Goal: Check status: Check status

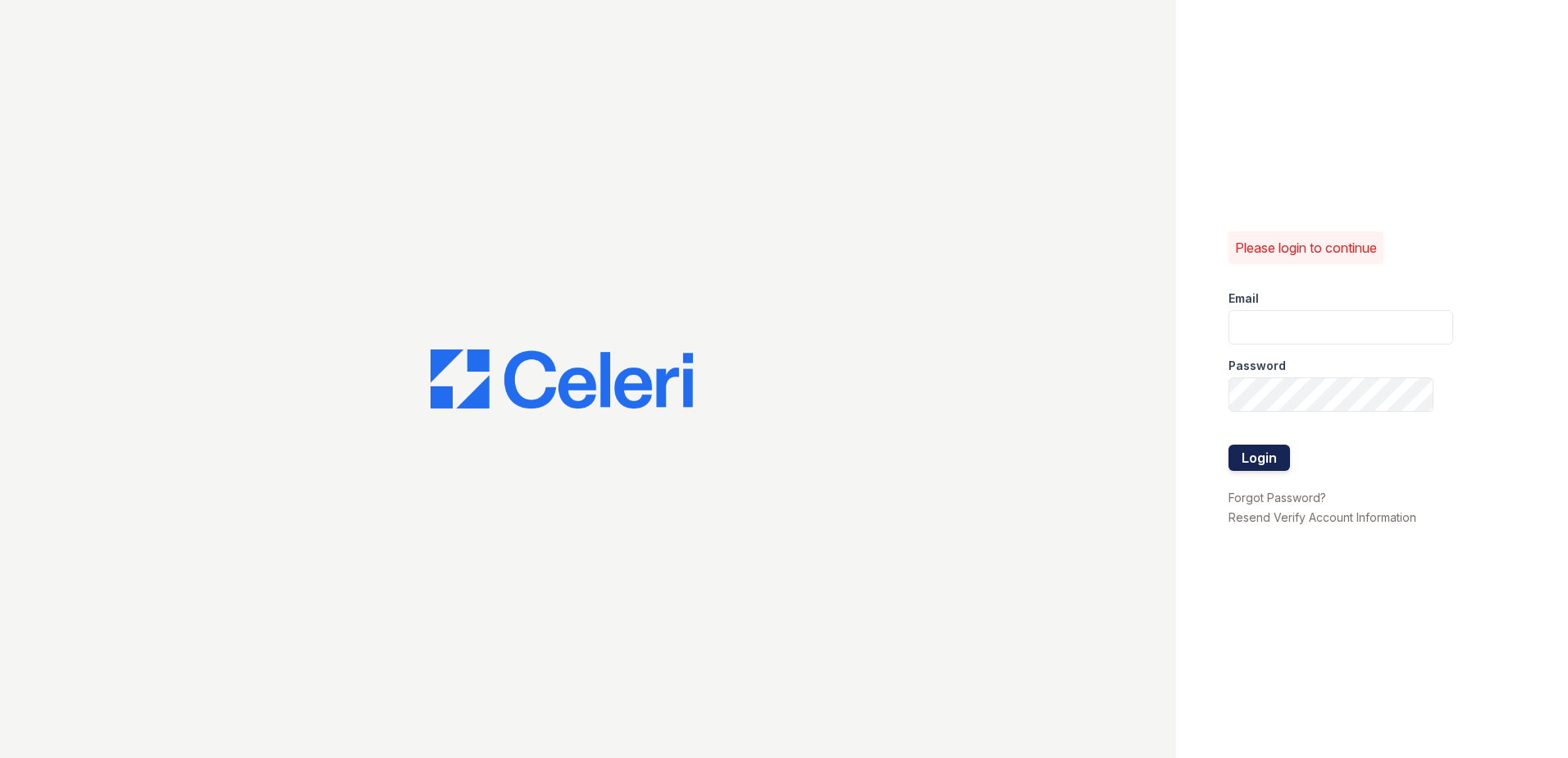
type input "scraig@trinity-pm.com"
click at [1255, 455] on button "Login" at bounding box center [1259, 458] width 61 height 26
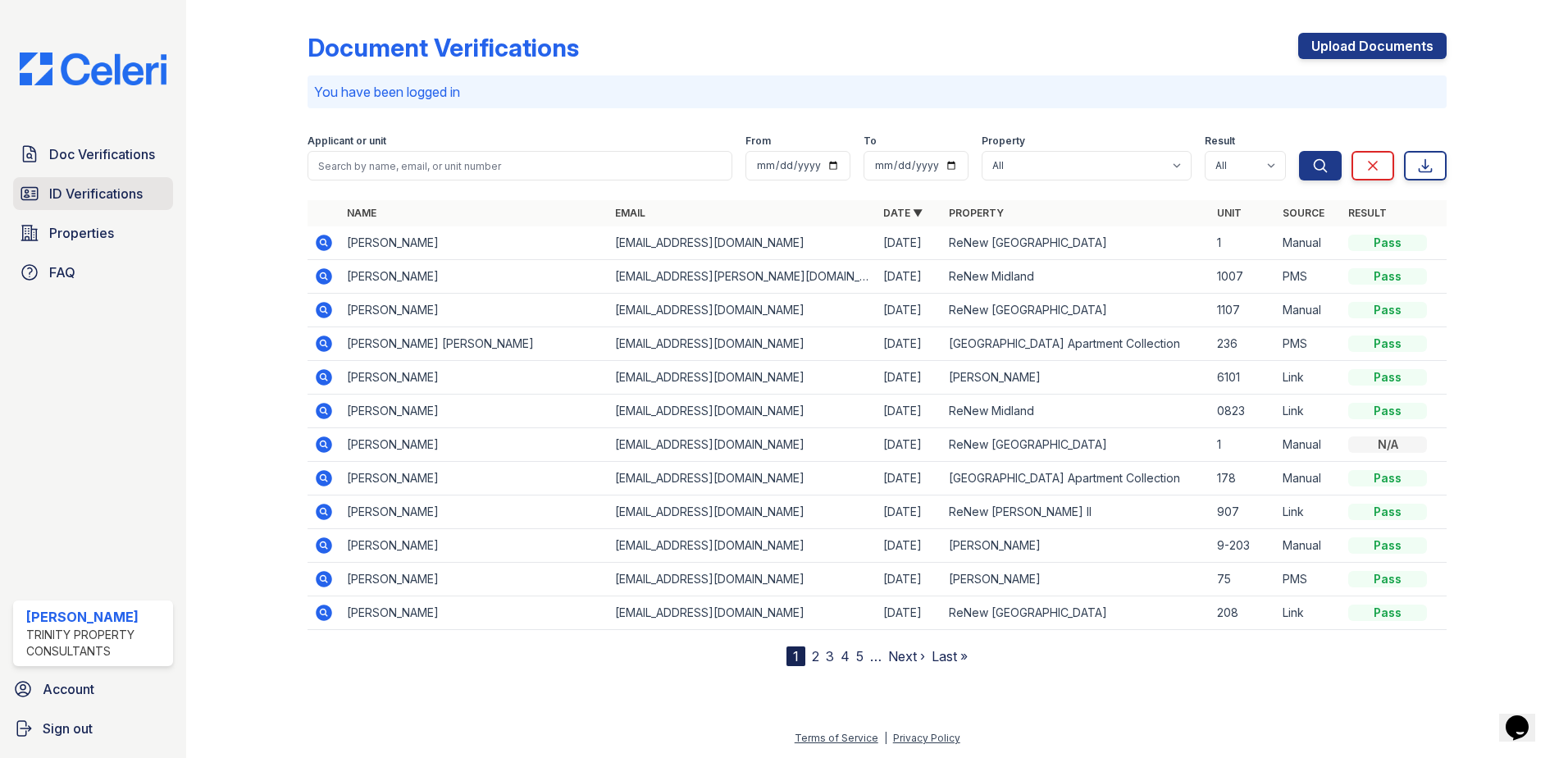
drag, startPoint x: 62, startPoint y: 193, endPoint x: 129, endPoint y: 204, distance: 67.9
click at [62, 193] on span "ID Verifications" at bounding box center [95, 193] width 93 height 20
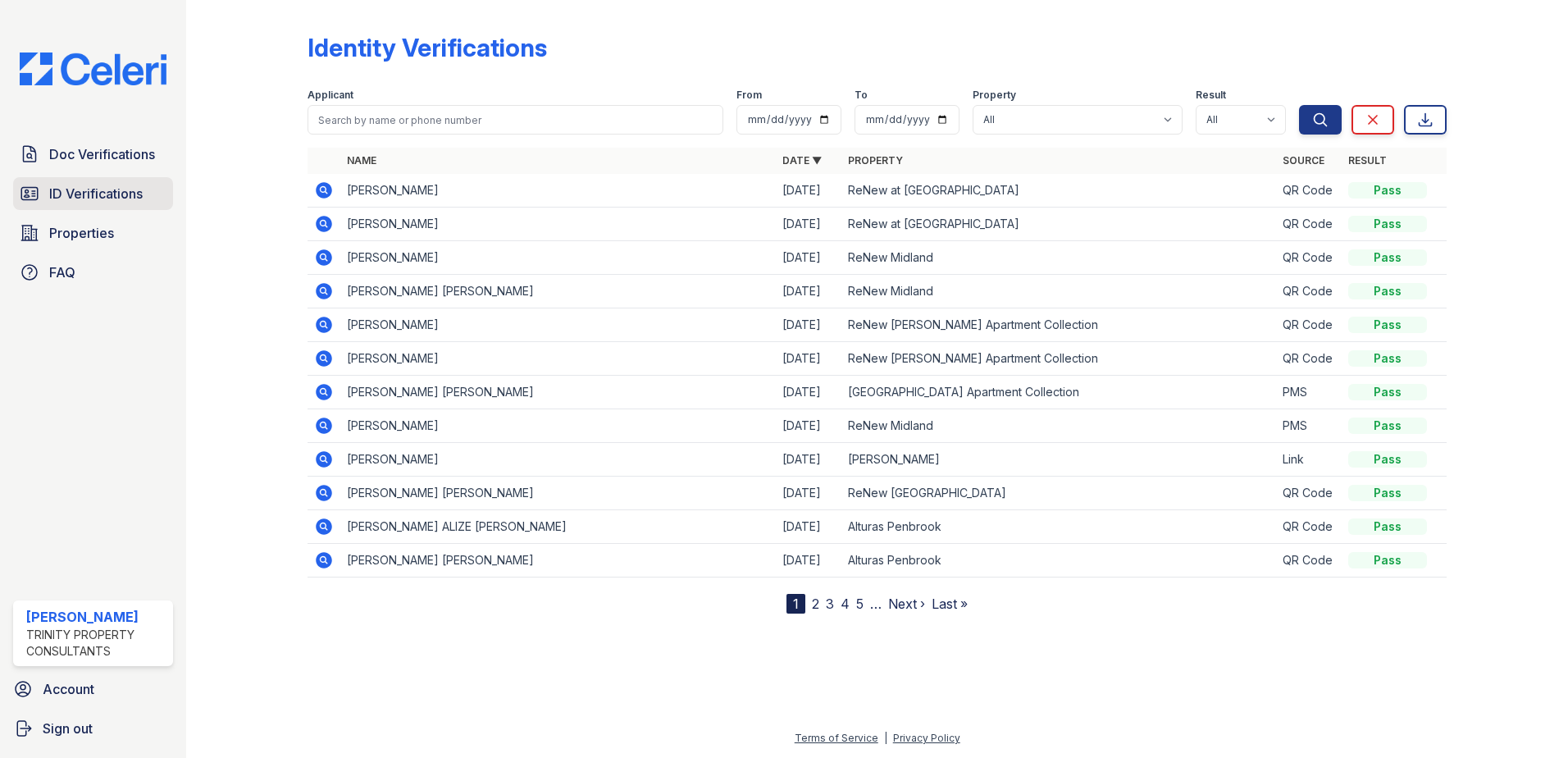
click at [84, 194] on span "ID Verifications" at bounding box center [95, 193] width 93 height 20
click at [77, 188] on span "ID Verifications" at bounding box center [95, 193] width 93 height 20
click at [62, 186] on span "ID Verifications" at bounding box center [95, 193] width 93 height 20
click at [76, 149] on span "Doc Verifications" at bounding box center [101, 154] width 106 height 20
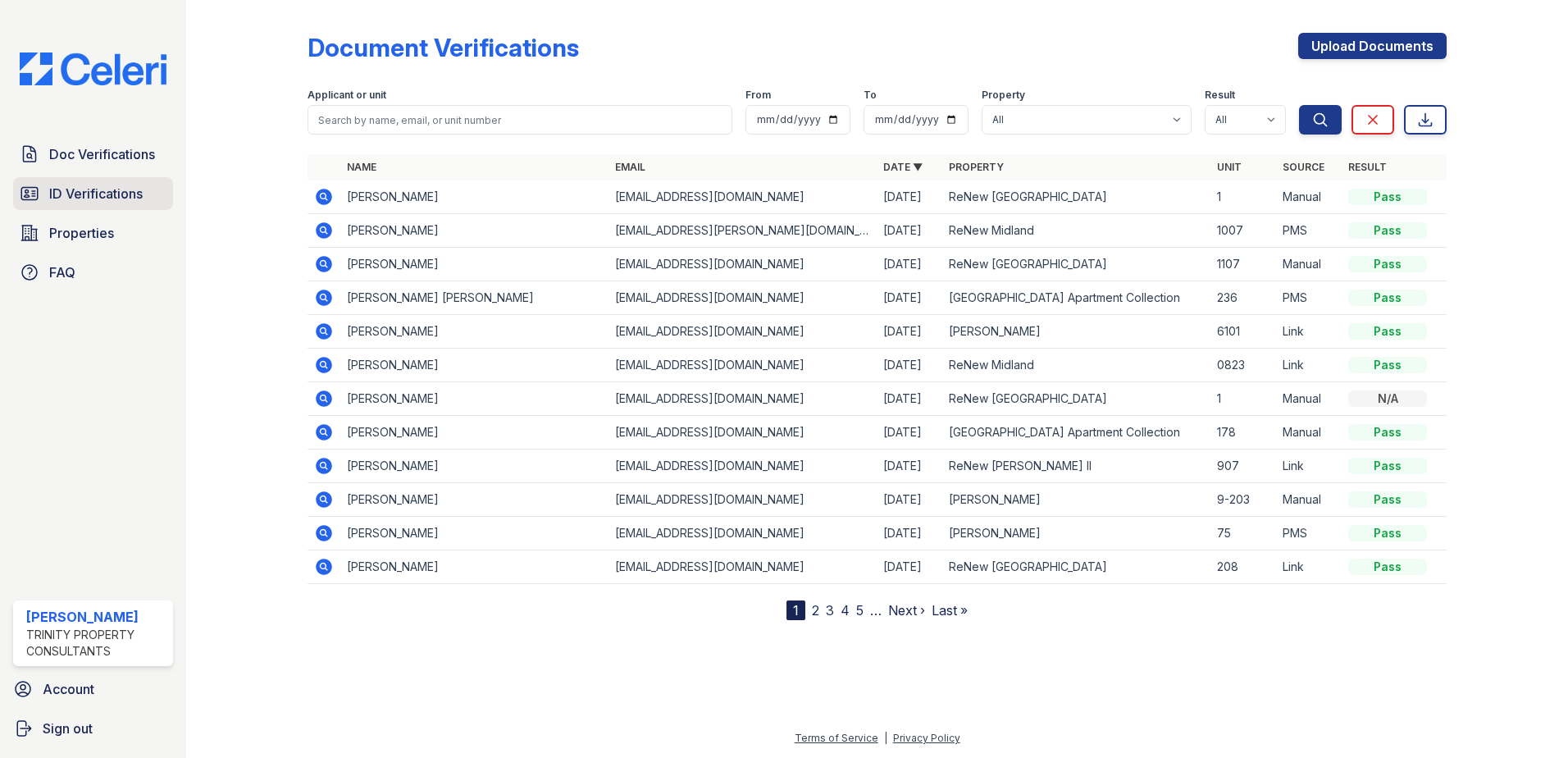
click at [106, 196] on span "ID Verifications" at bounding box center [95, 193] width 93 height 20
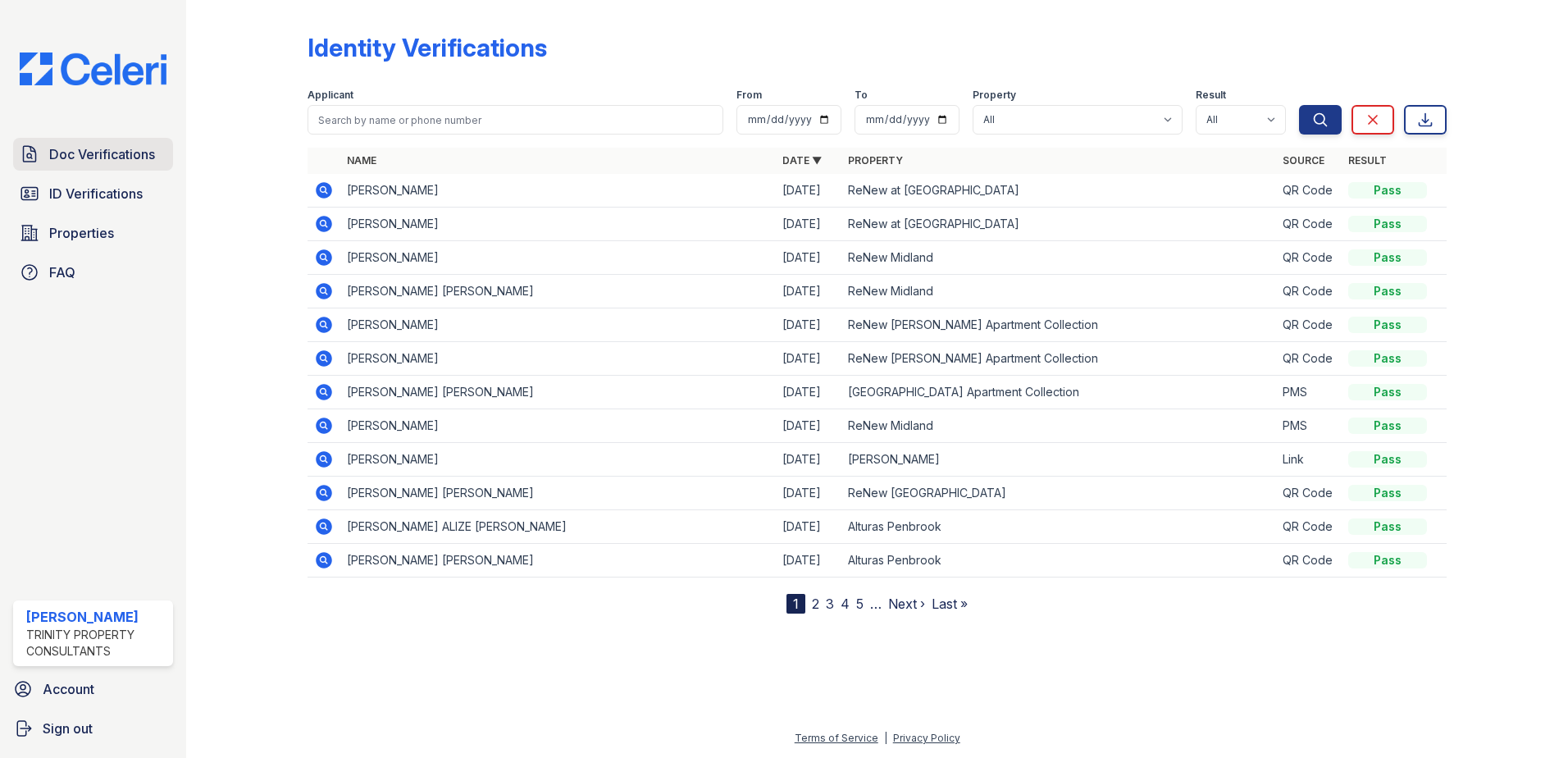
click at [113, 151] on span "Doc Verifications" at bounding box center [101, 154] width 106 height 20
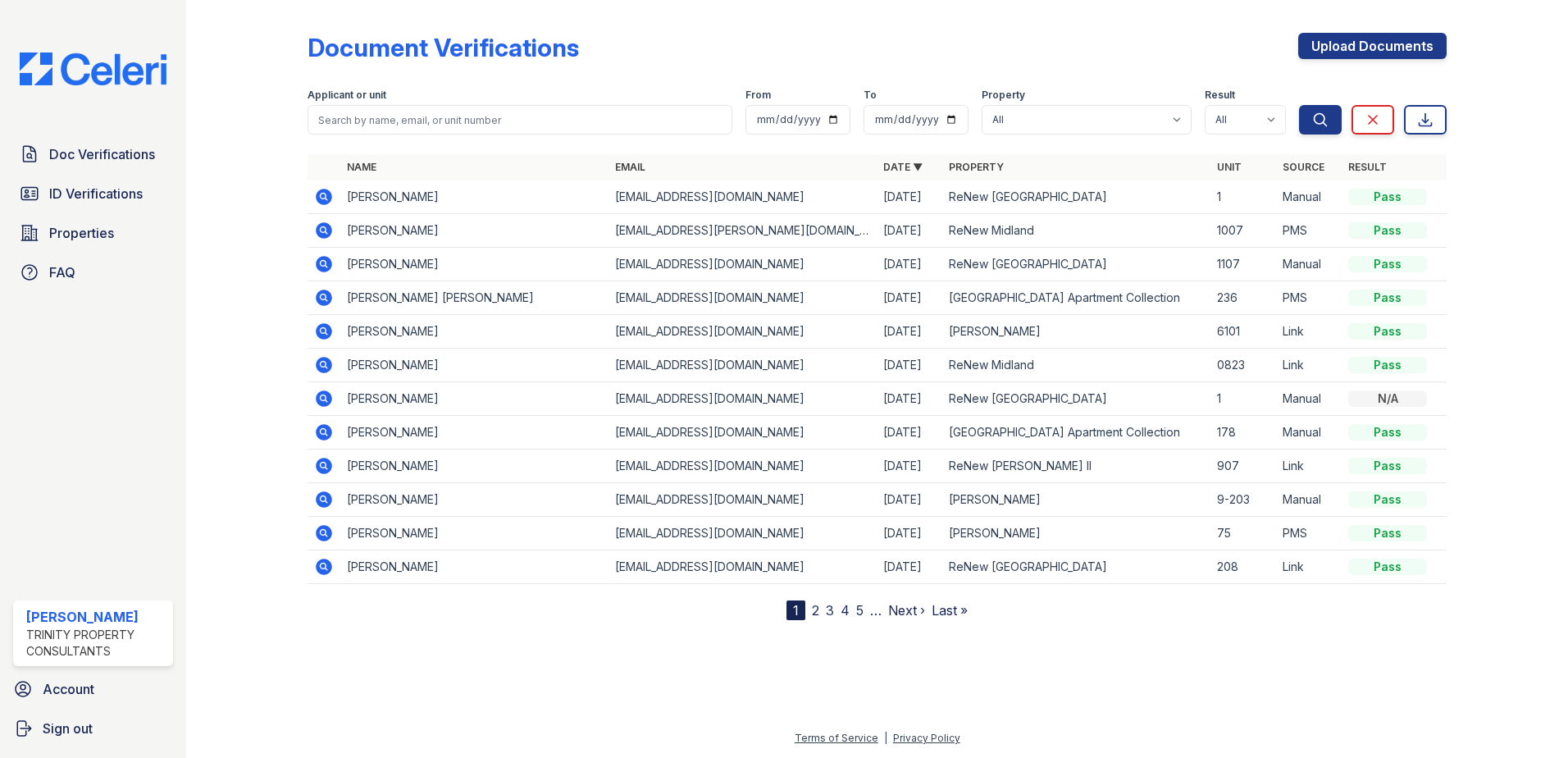
click at [118, 199] on span "ID Verifications" at bounding box center [95, 193] width 93 height 20
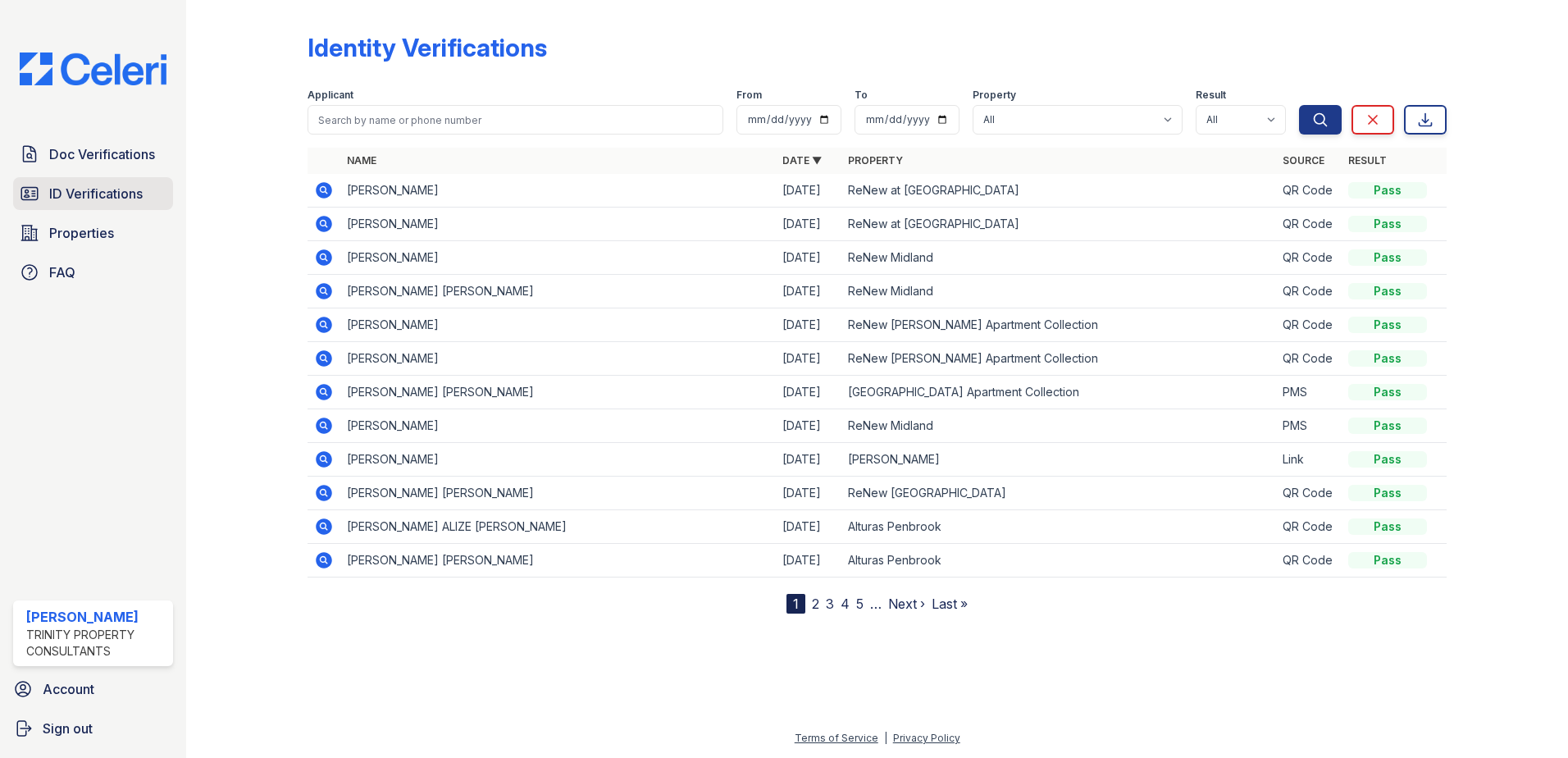
click at [114, 195] on span "ID Verifications" at bounding box center [95, 193] width 93 height 20
click at [88, 155] on span "Doc Verifications" at bounding box center [101, 154] width 106 height 20
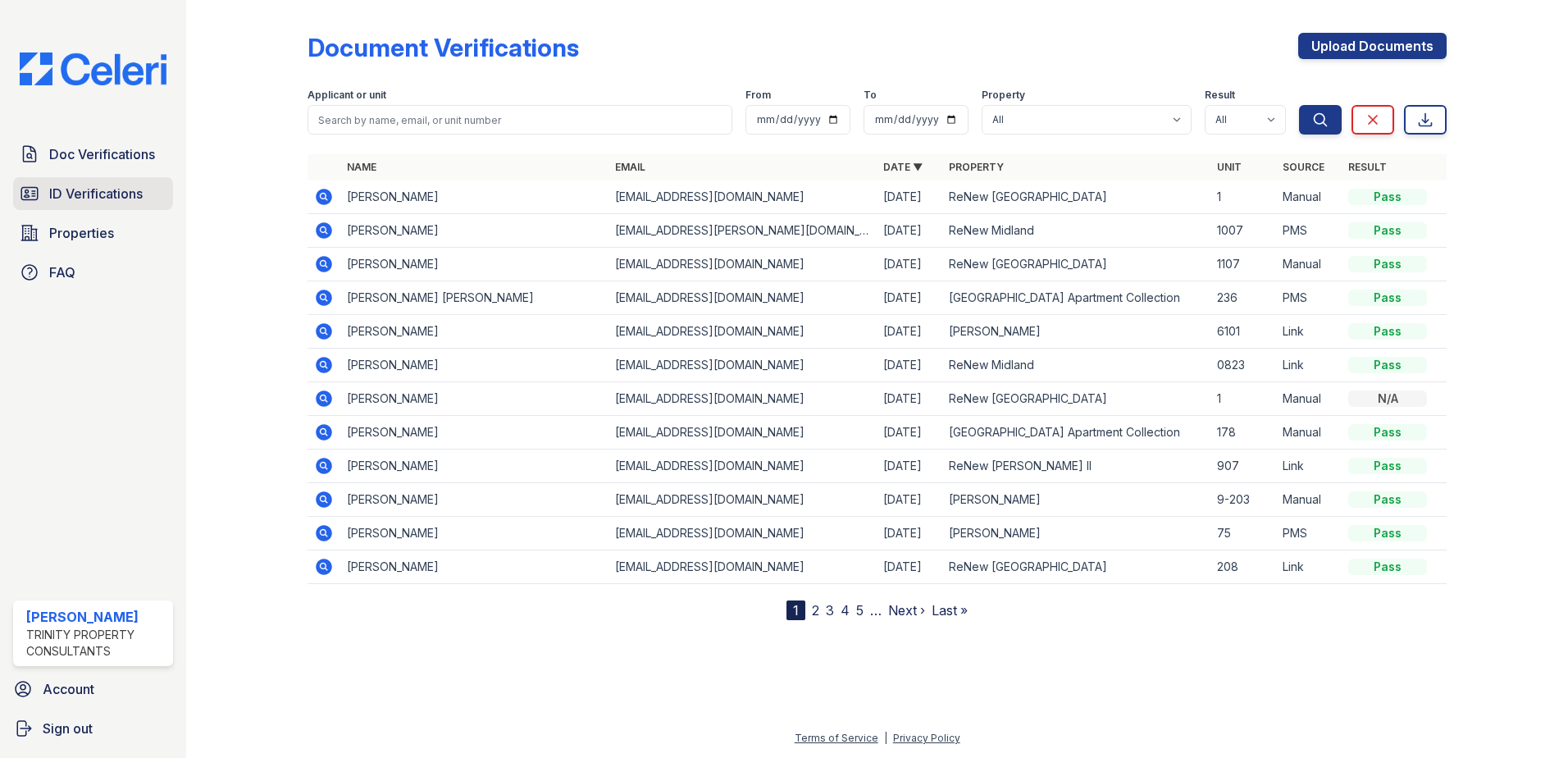
click at [92, 185] on span "ID Verifications" at bounding box center [95, 193] width 93 height 20
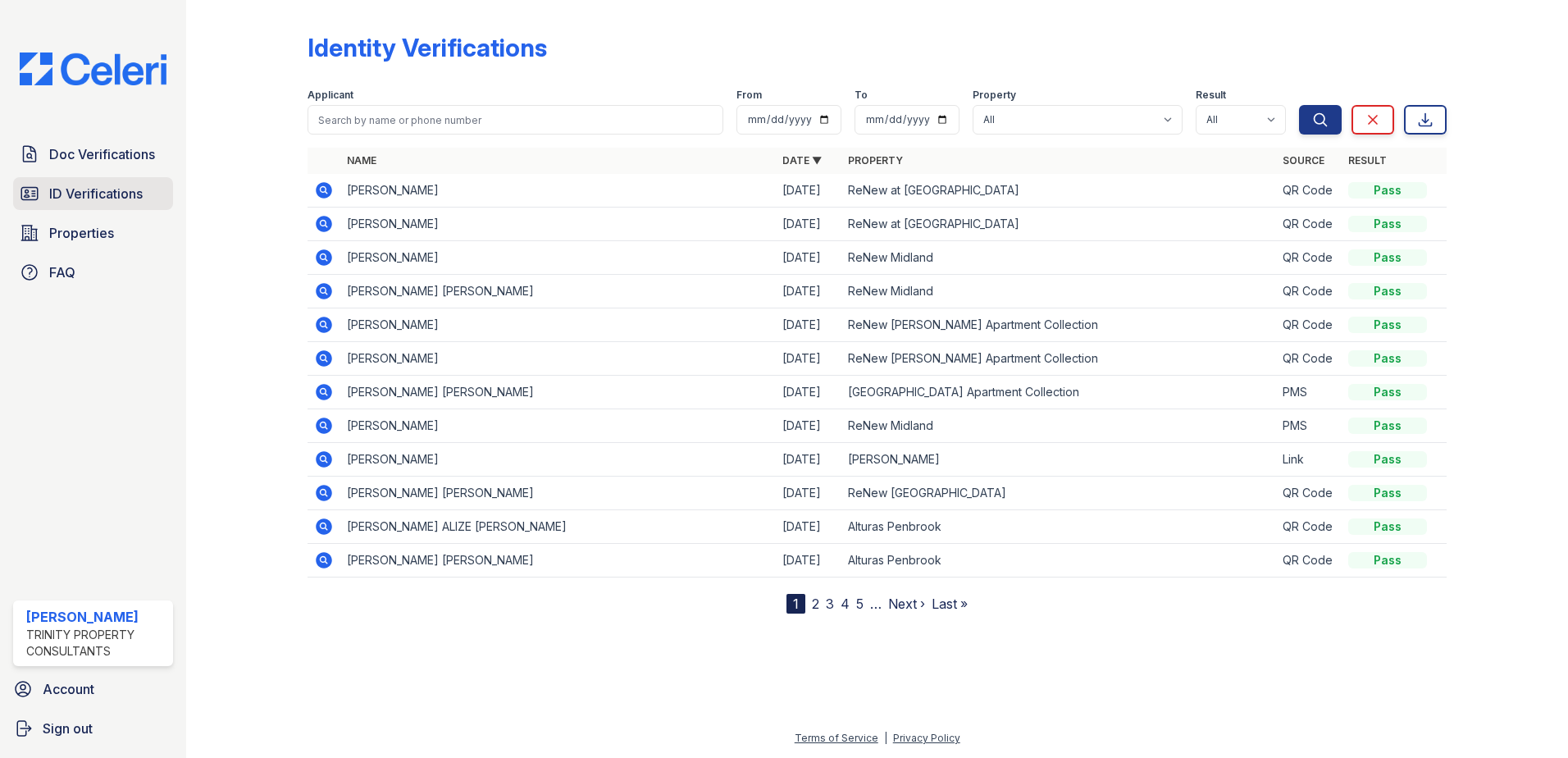
click at [112, 193] on span "ID Verifications" at bounding box center [95, 193] width 93 height 20
click at [115, 155] on span "Doc Verifications" at bounding box center [101, 154] width 106 height 20
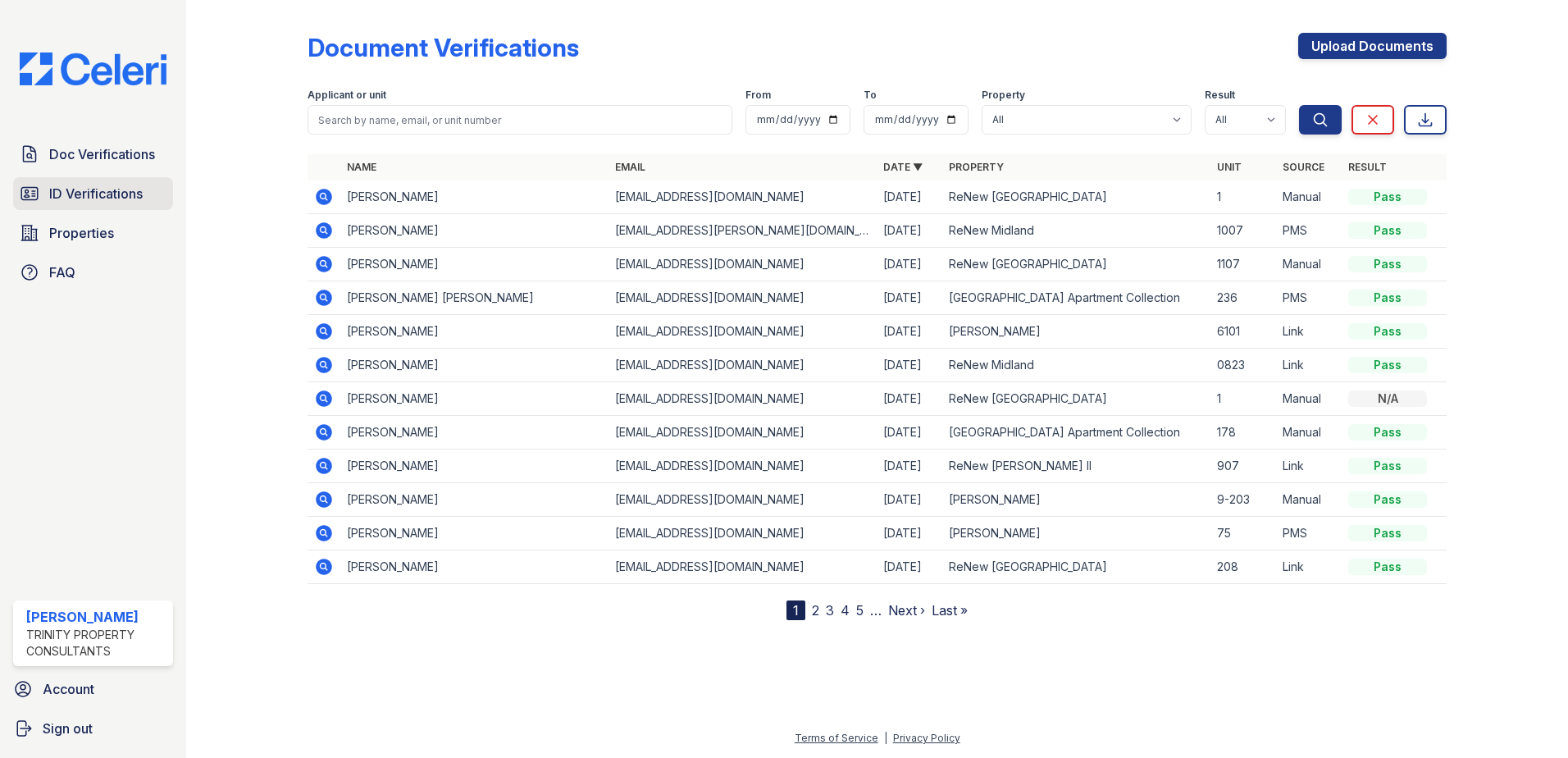
click at [94, 205] on link "ID Verifications" at bounding box center [93, 194] width 160 height 33
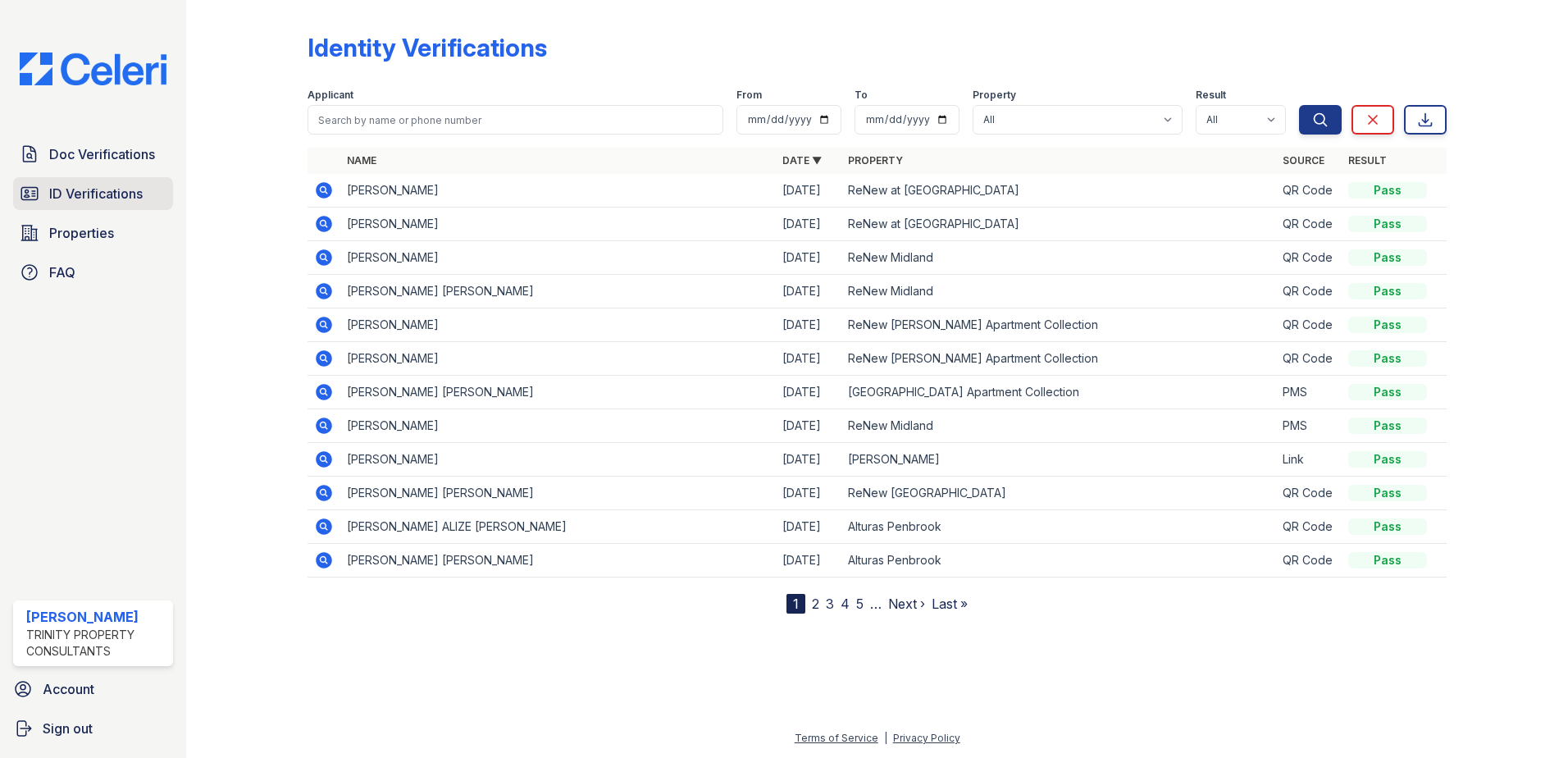
click at [79, 191] on span "ID Verifications" at bounding box center [95, 193] width 93 height 20
click at [88, 147] on span "Doc Verifications" at bounding box center [101, 154] width 106 height 20
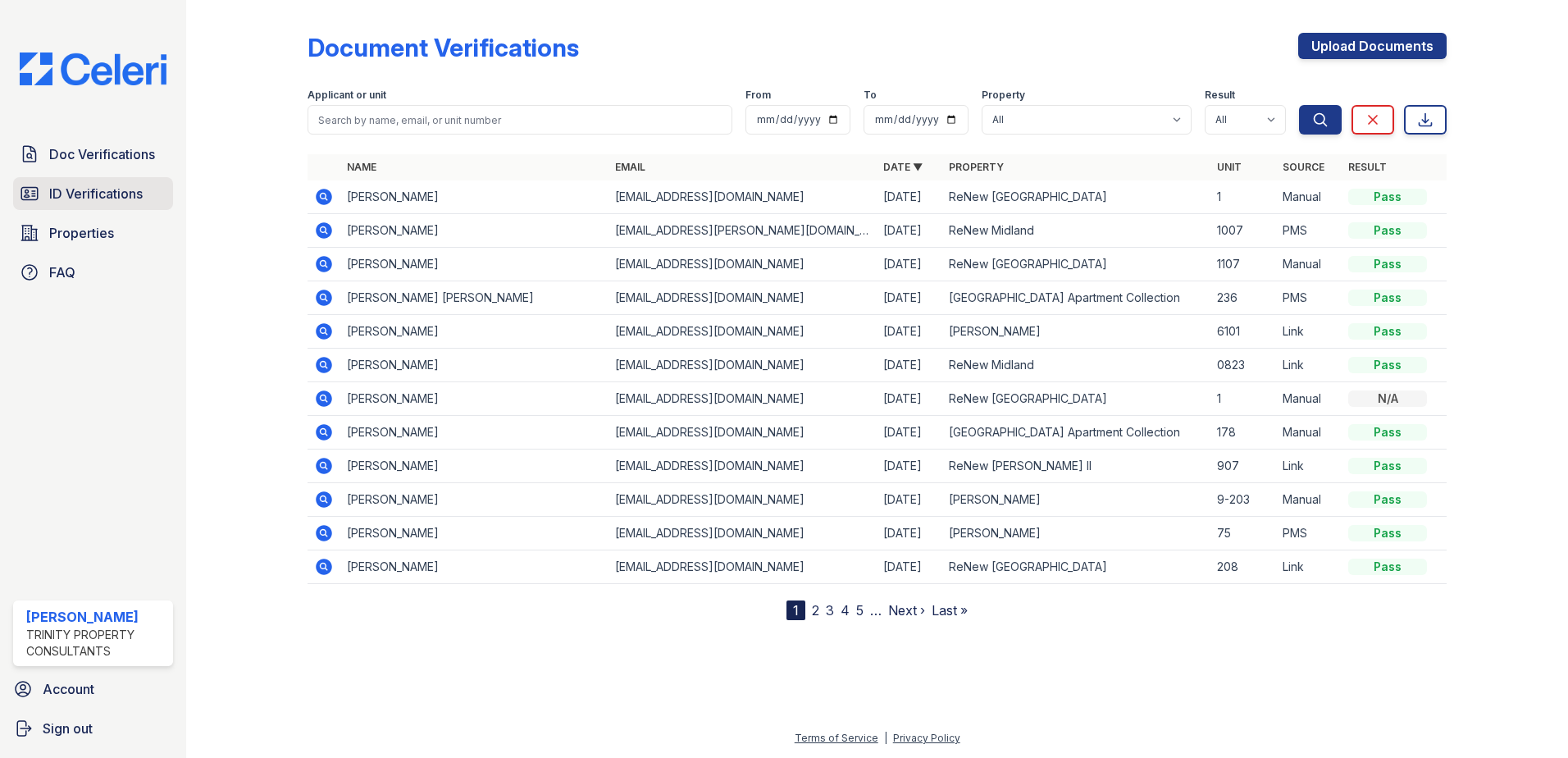
click at [85, 196] on span "ID Verifications" at bounding box center [95, 193] width 93 height 20
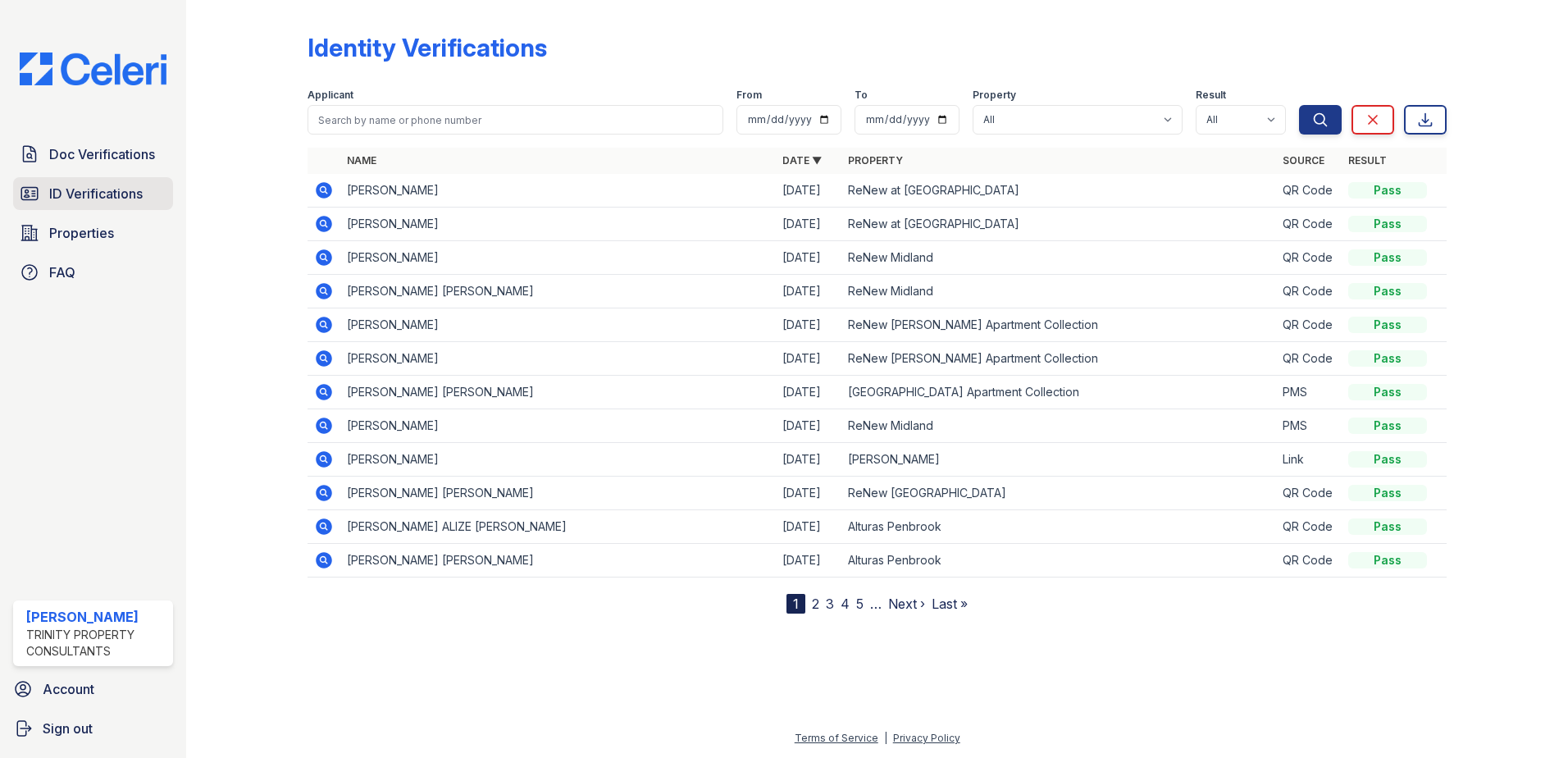
click at [71, 200] on span "ID Verifications" at bounding box center [95, 193] width 93 height 20
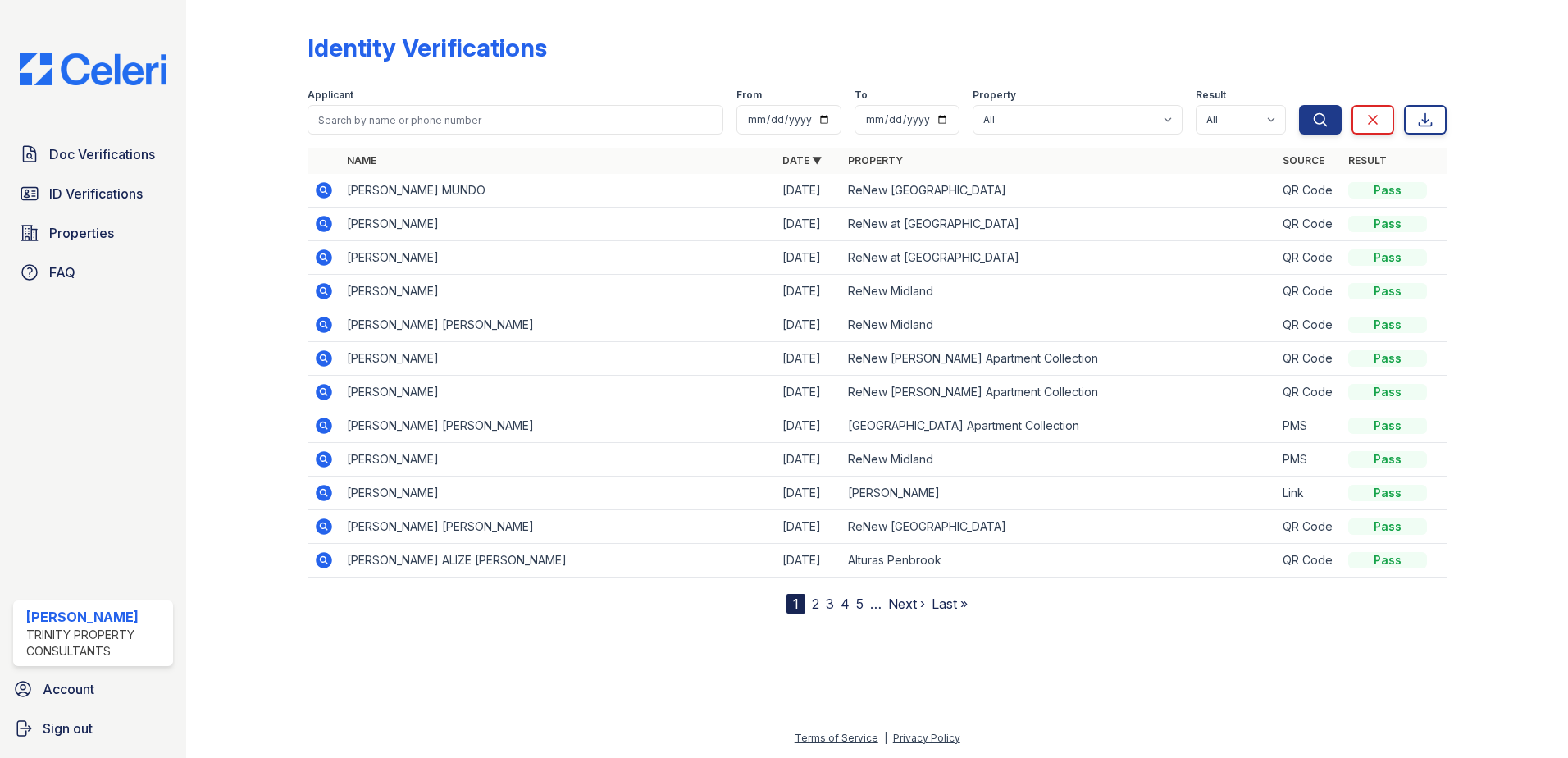
click at [329, 196] on icon at bounding box center [324, 190] width 17 height 17
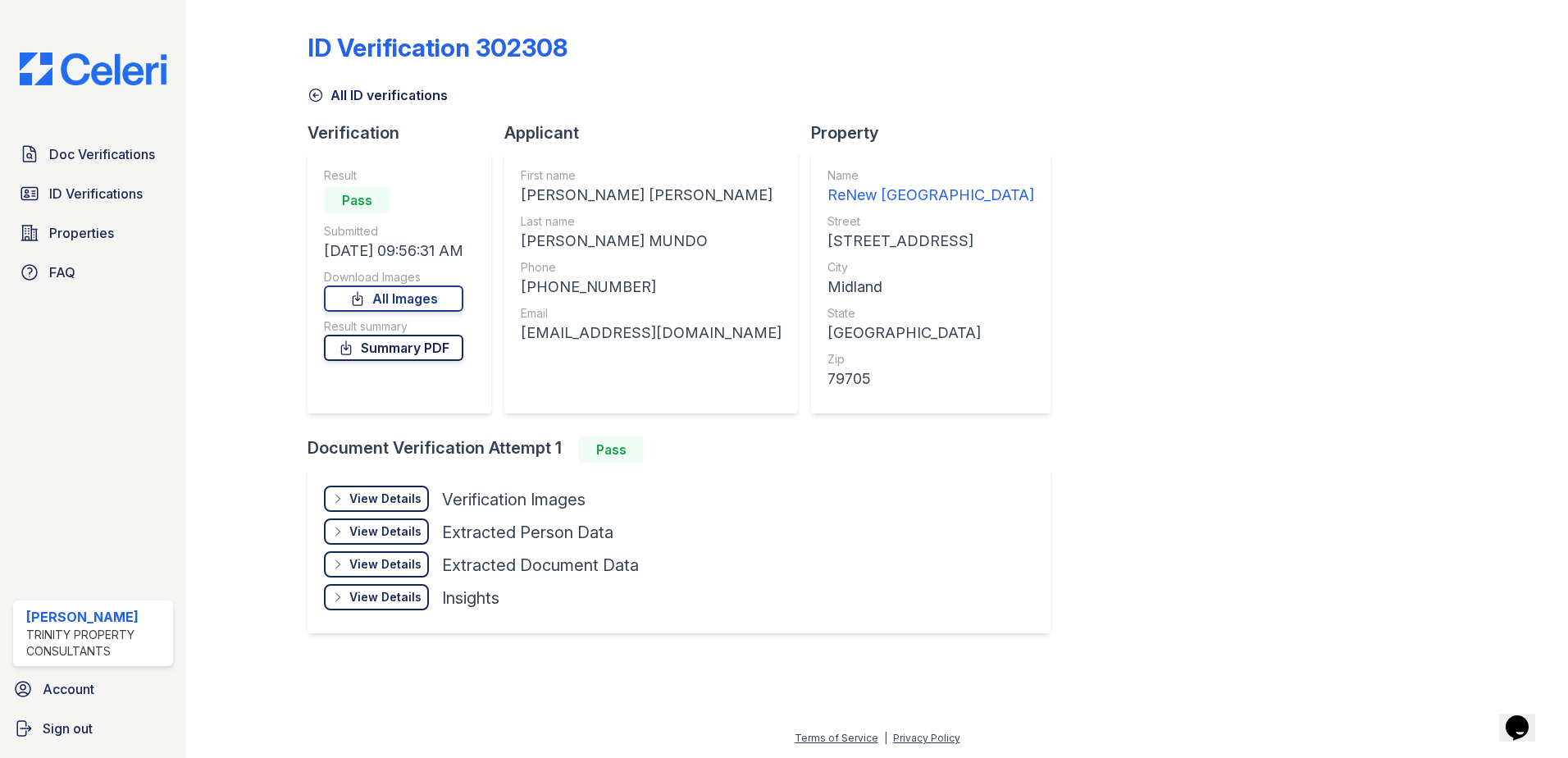
click at [388, 350] on link "Summary PDF" at bounding box center [394, 348] width 140 height 26
click at [70, 239] on span "Properties" at bounding box center [81, 233] width 65 height 20
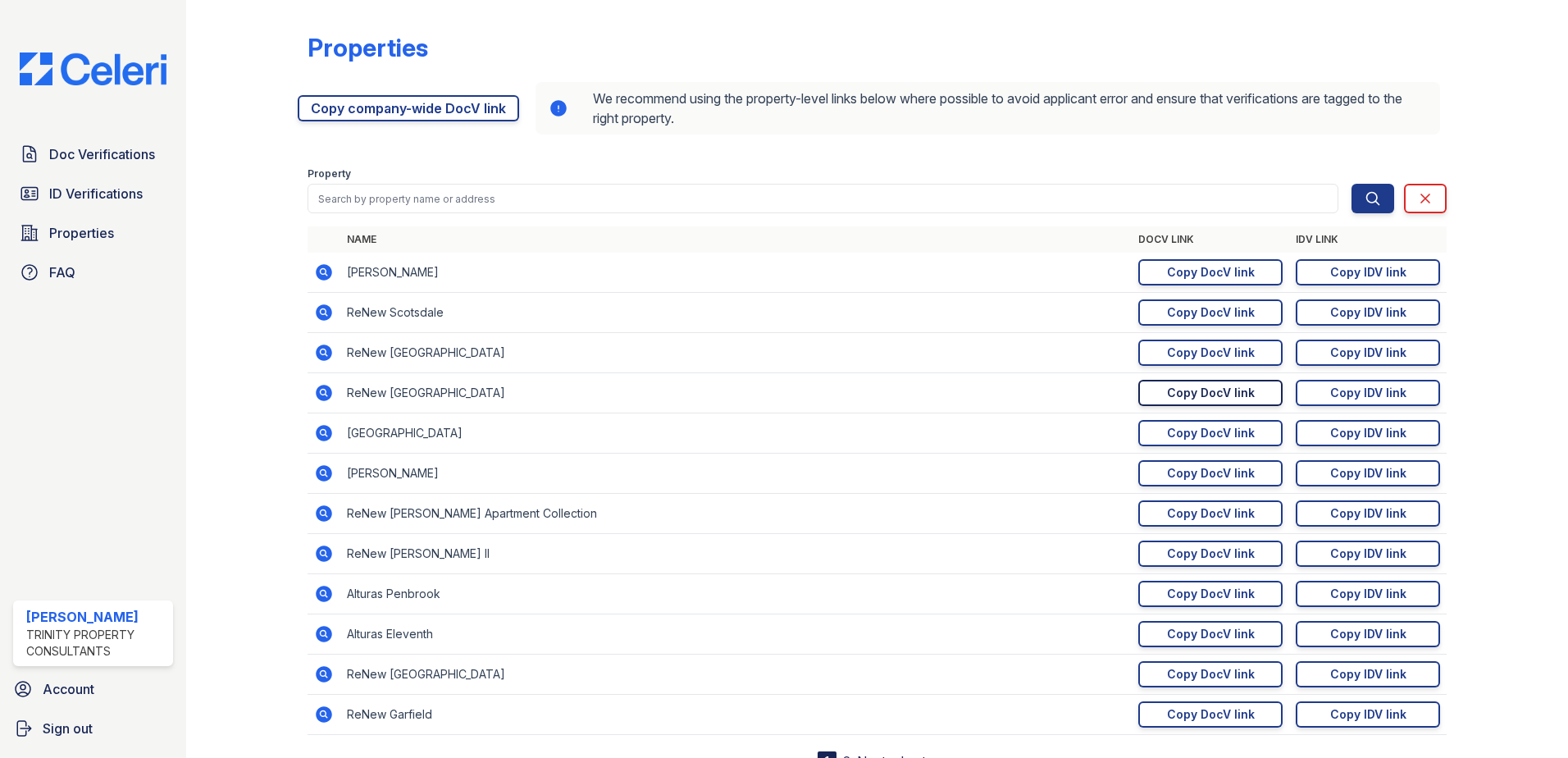
click at [1167, 396] on div "Copy DocV link" at bounding box center [1211, 393] width 88 height 17
click at [98, 155] on span "Doc Verifications" at bounding box center [101, 154] width 106 height 20
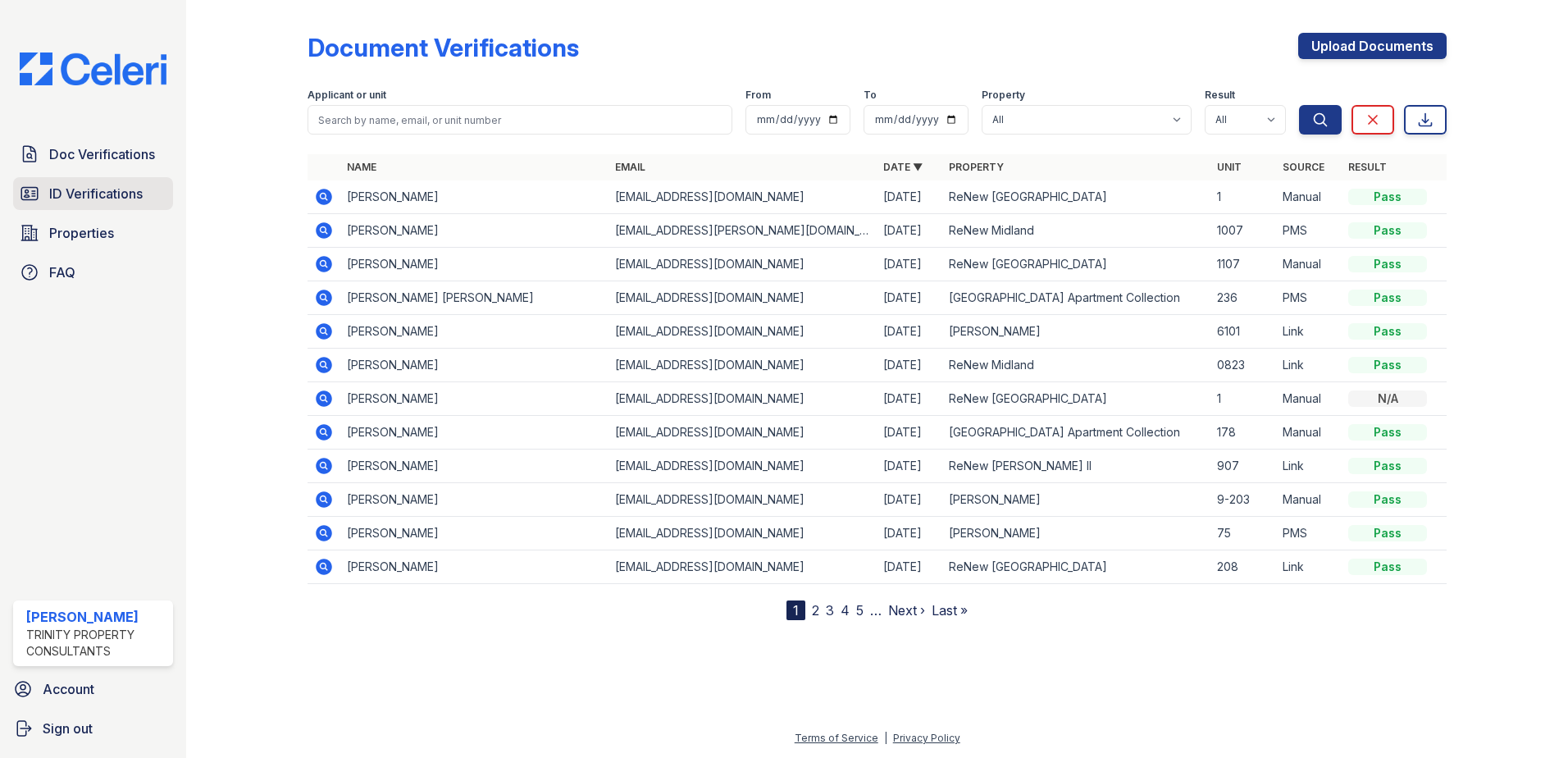
click at [107, 183] on link "ID Verifications" at bounding box center [93, 194] width 160 height 33
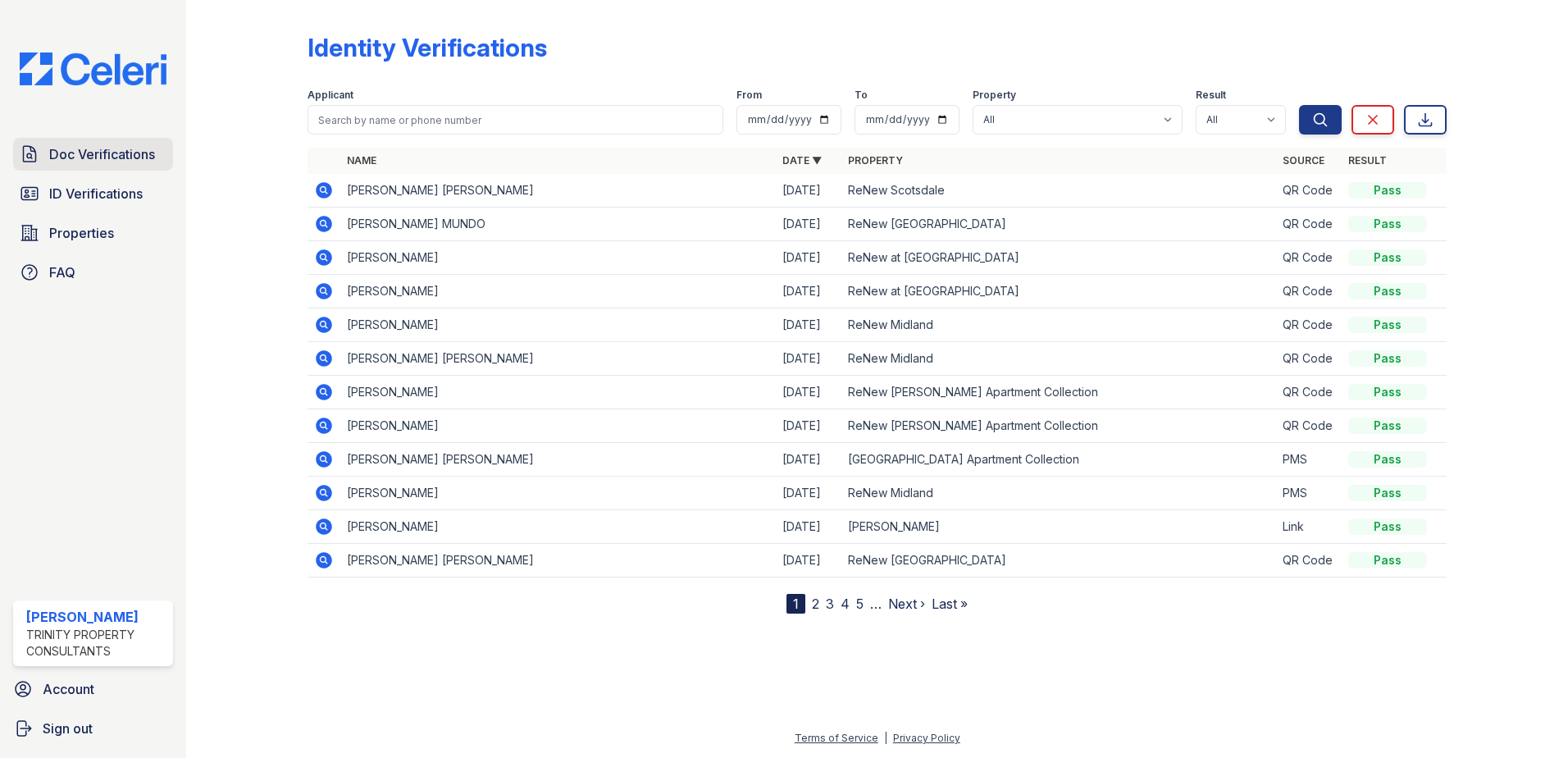
click at [100, 147] on span "Doc Verifications" at bounding box center [101, 154] width 106 height 20
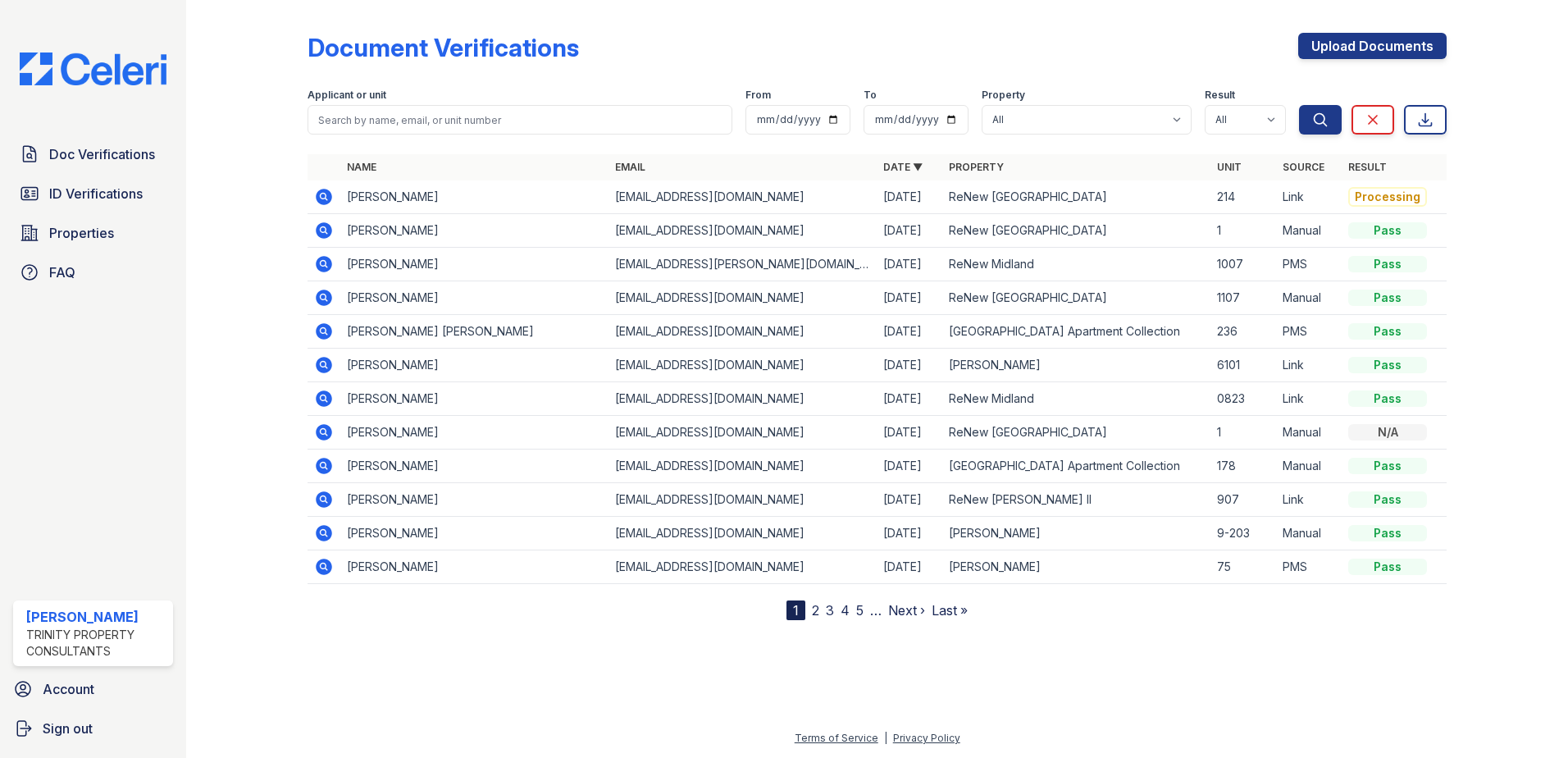
click at [328, 201] on icon at bounding box center [324, 196] width 17 height 17
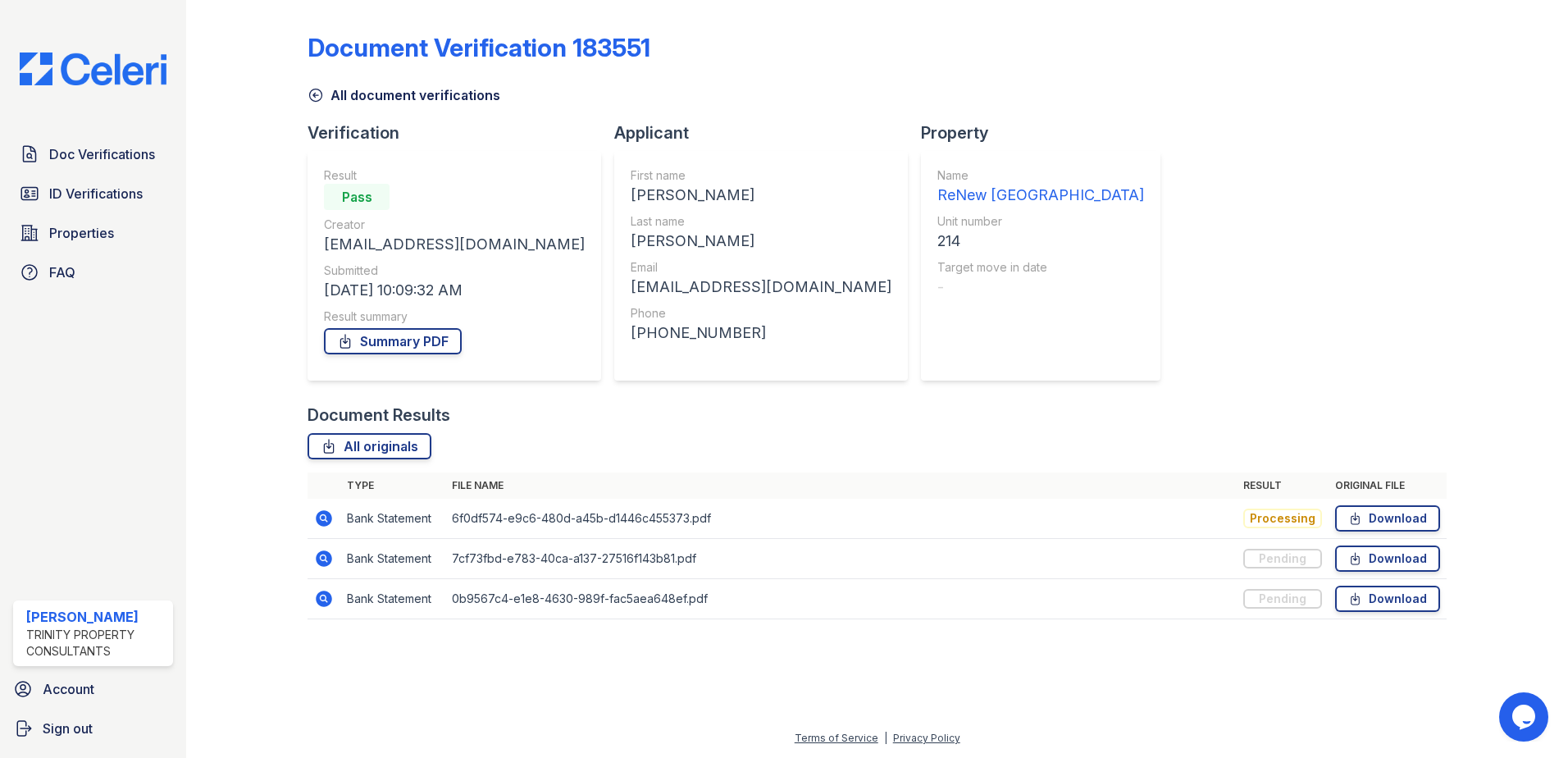
drag, startPoint x: 602, startPoint y: 293, endPoint x: 832, endPoint y: 295, distance: 230.0
click at [832, 295] on div "First name Susana Last name Villalobos Email susanavillalobos2010@gmail.com Pho…" at bounding box center [761, 265] width 293 height 230
copy div "[EMAIL_ADDRESS][DOMAIN_NAME]"
